Goal: Task Accomplishment & Management: Manage account settings

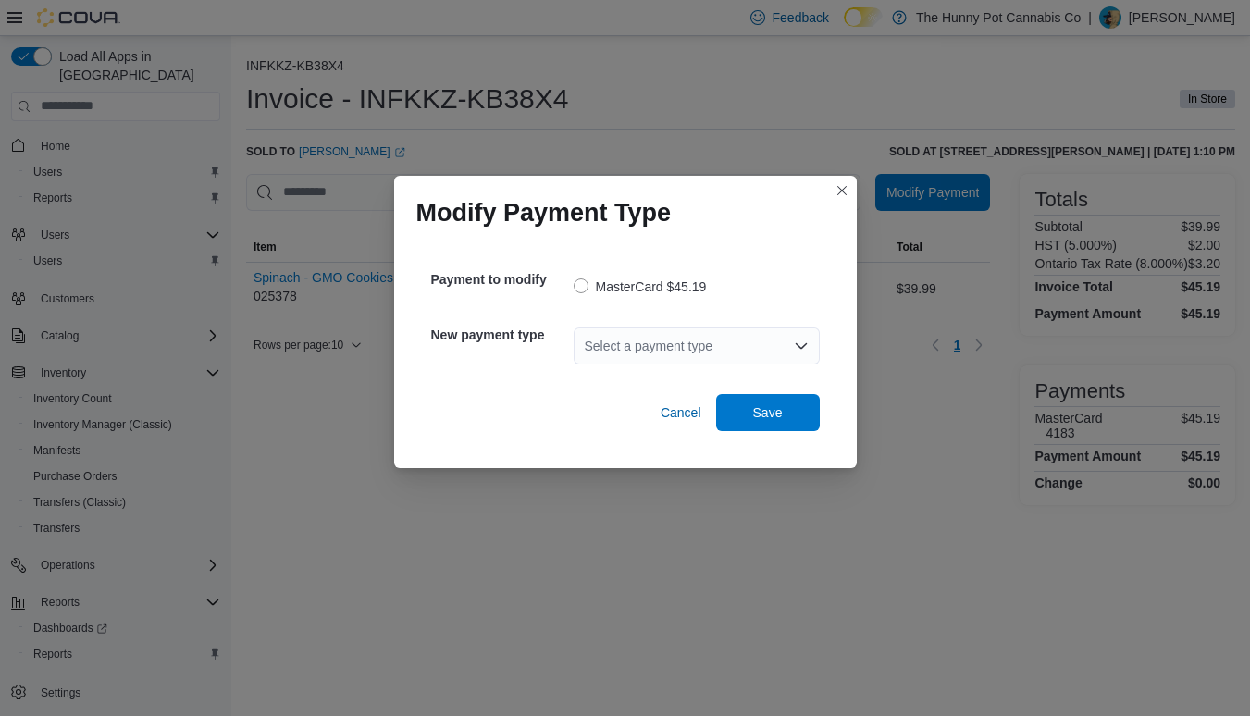
click at [744, 357] on div "Select a payment type" at bounding box center [697, 346] width 246 height 37
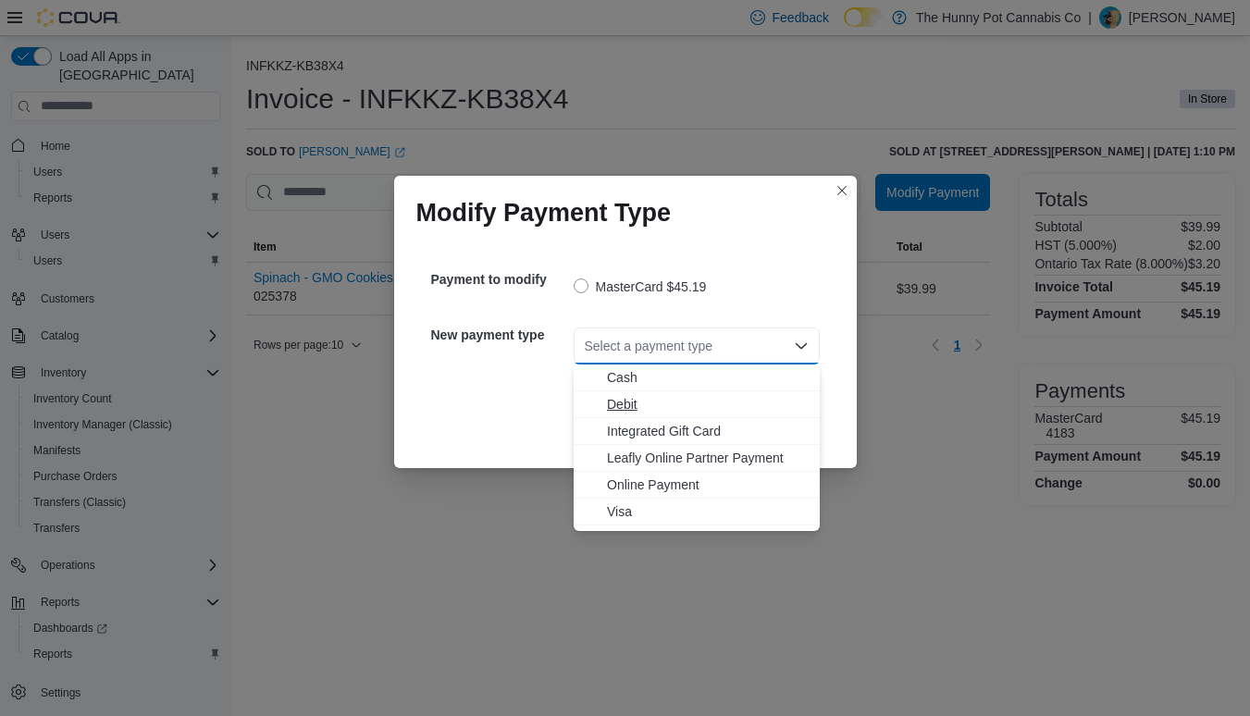
click at [638, 403] on span "Debit" at bounding box center [708, 404] width 202 height 19
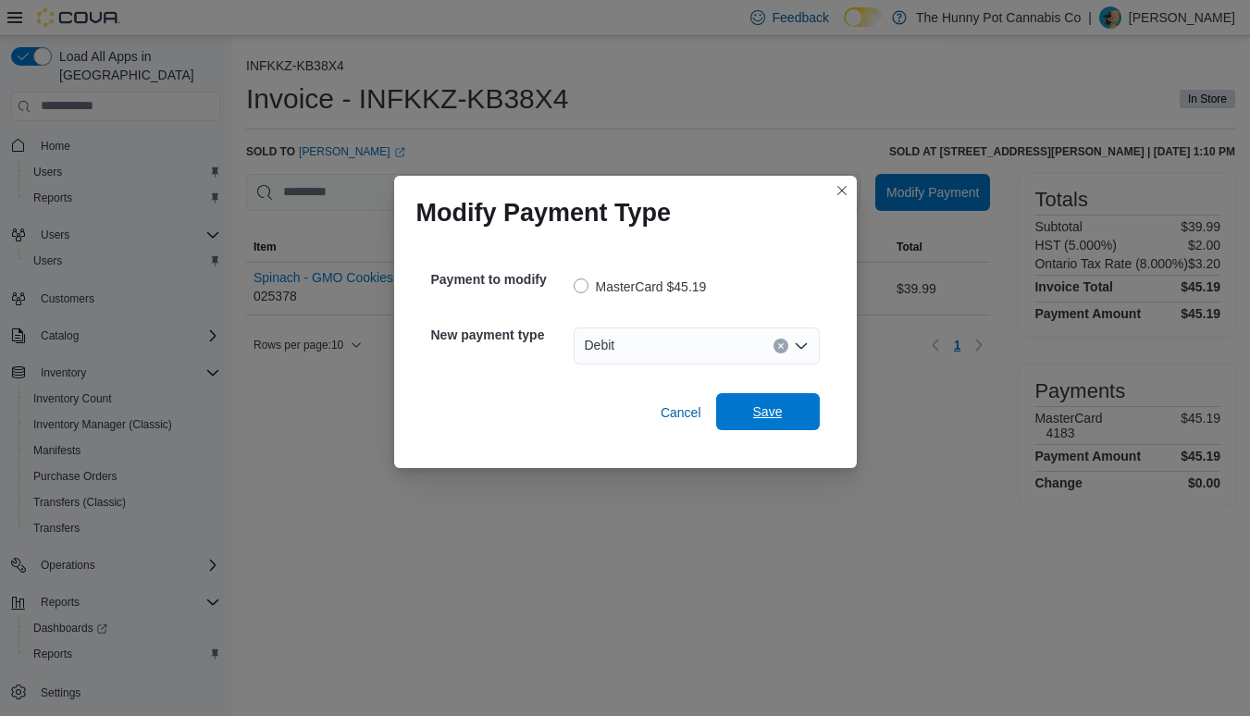
click at [765, 417] on span "Save" at bounding box center [768, 412] width 30 height 19
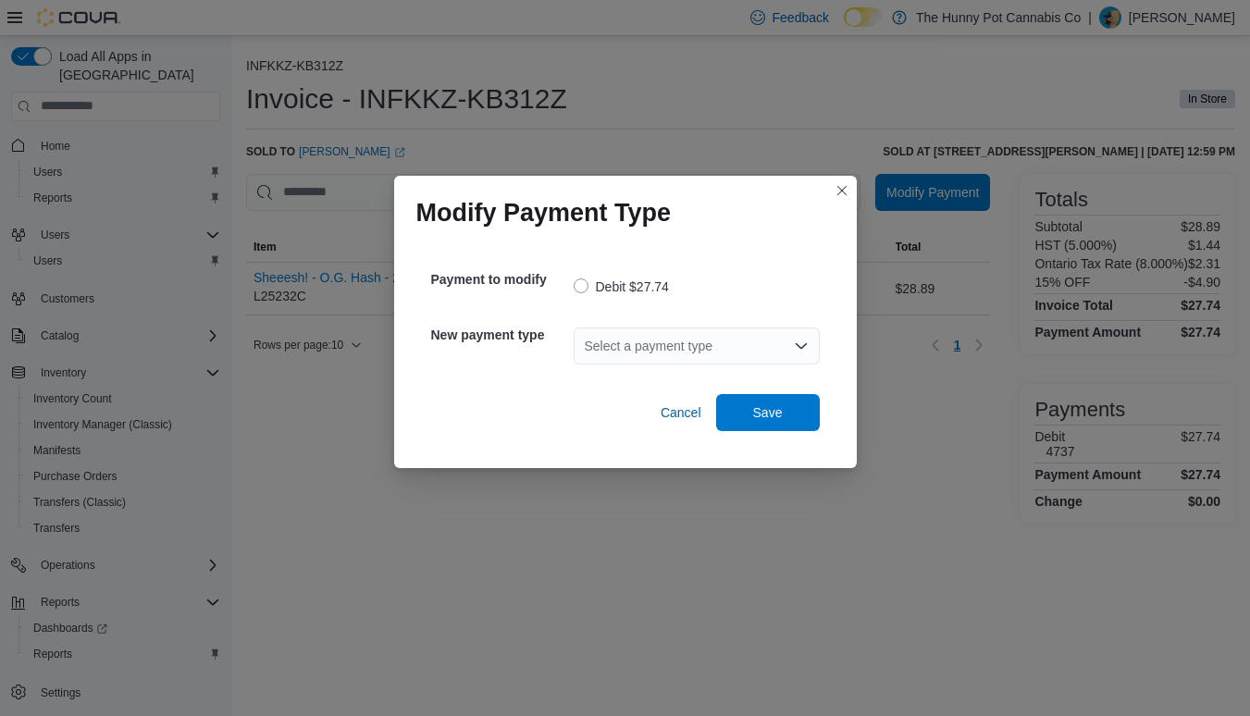
click at [738, 348] on div "Select a payment type" at bounding box center [697, 346] width 246 height 37
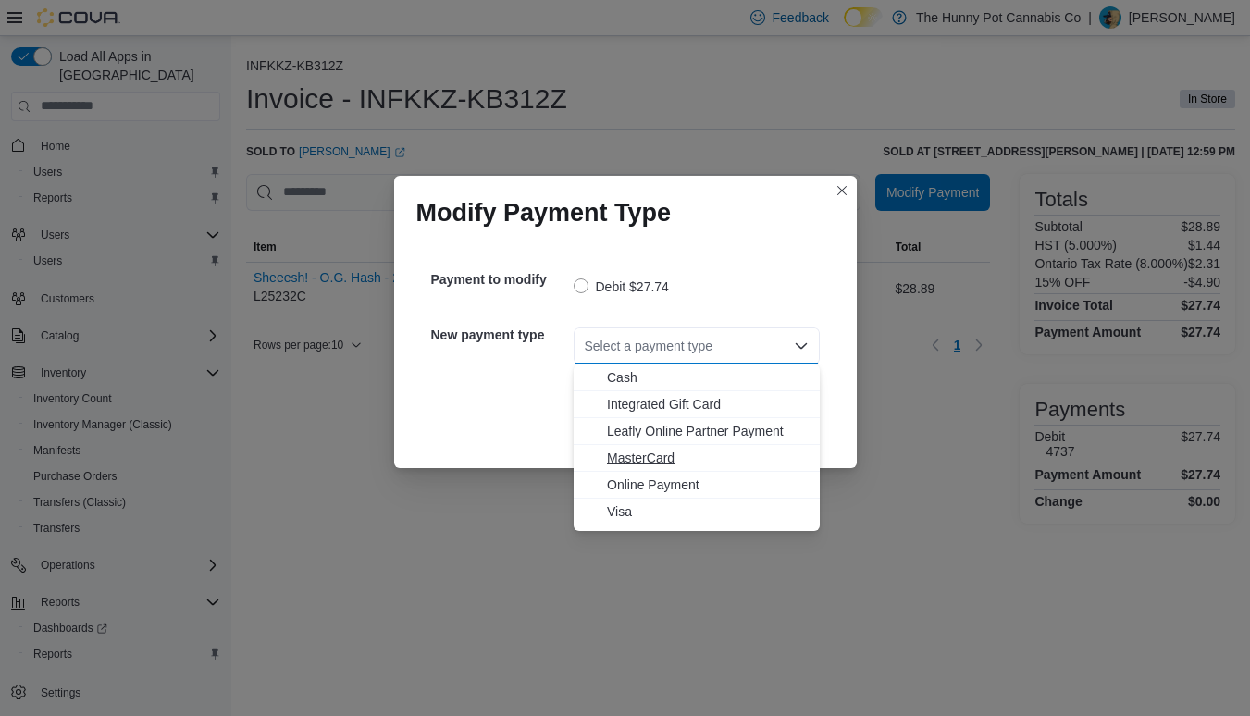
click at [640, 462] on span "MasterCard" at bounding box center [708, 458] width 202 height 19
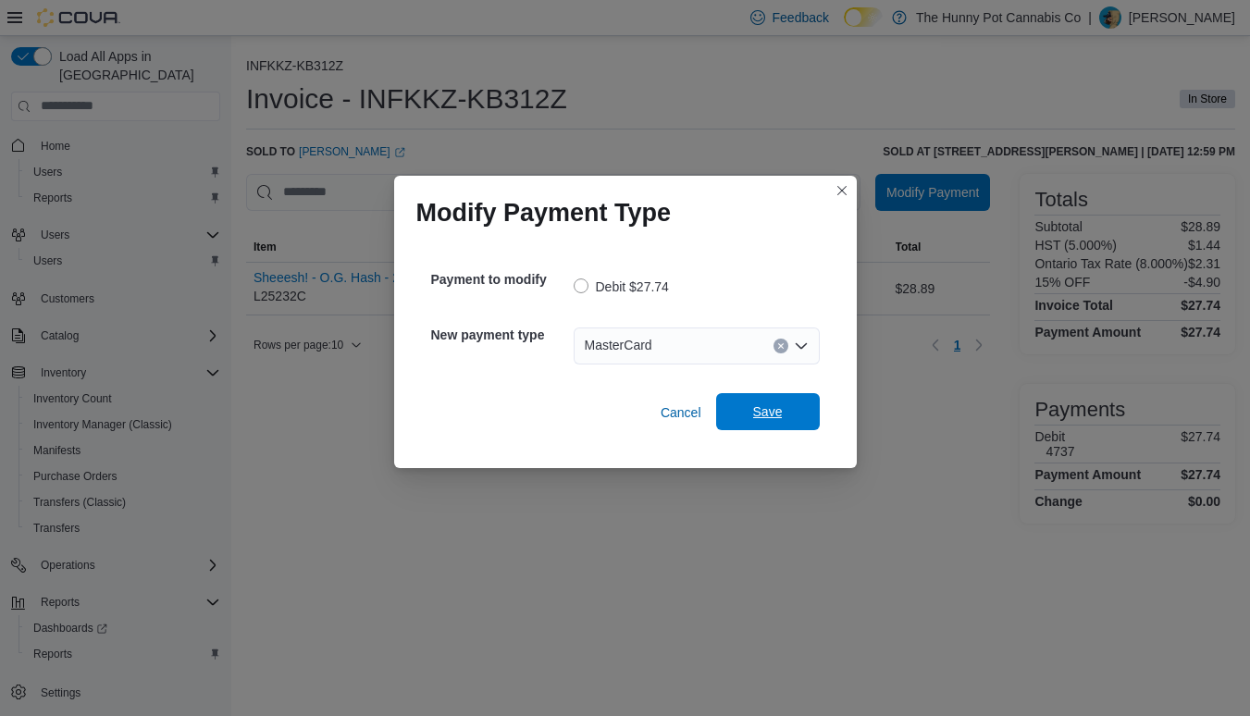
click at [762, 418] on span "Save" at bounding box center [768, 412] width 30 height 19
